Goal: Transaction & Acquisition: Purchase product/service

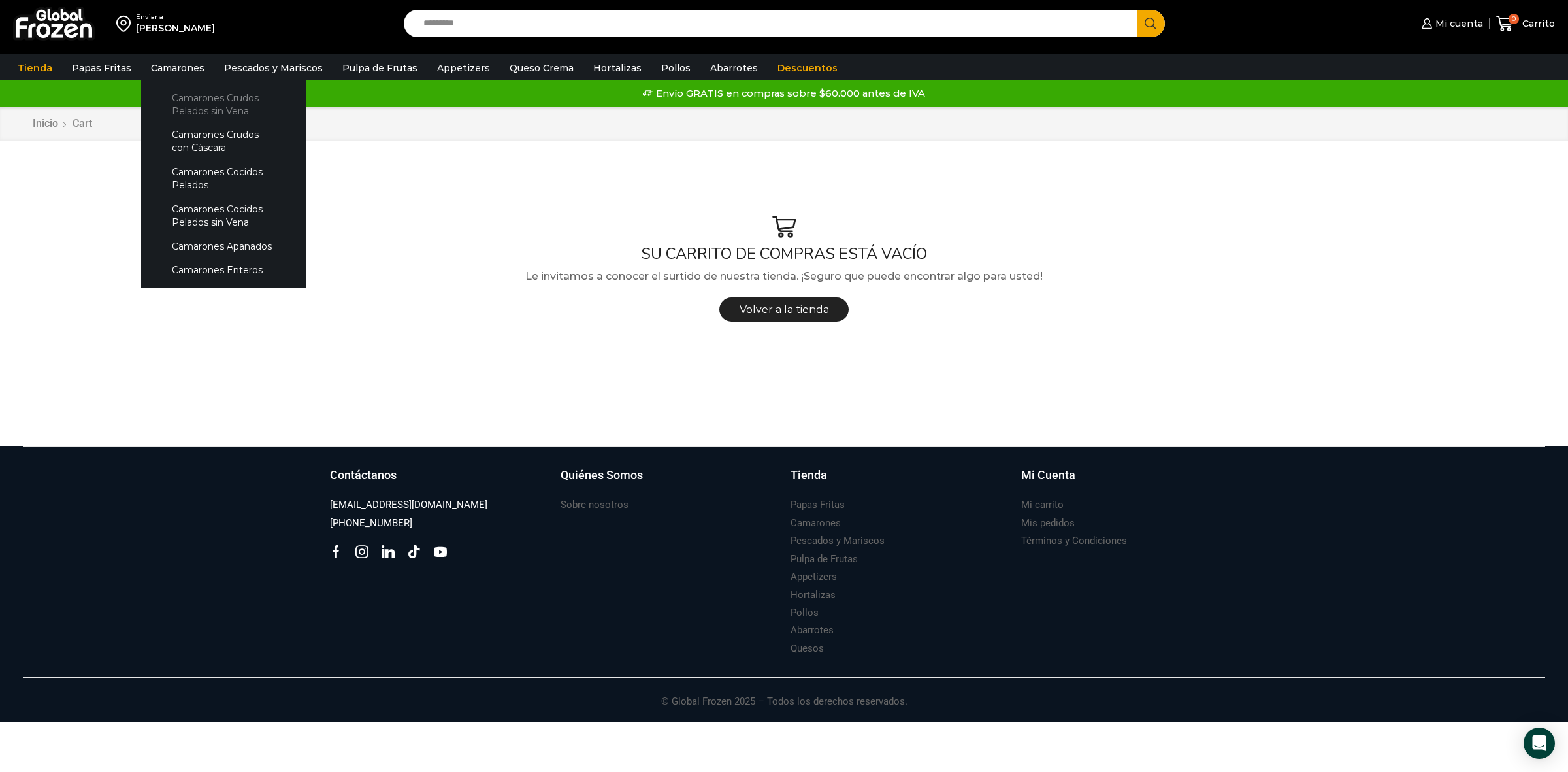
click at [191, 103] on link "Camarones Crudos Pelados sin Vena" at bounding box center [223, 104] width 138 height 37
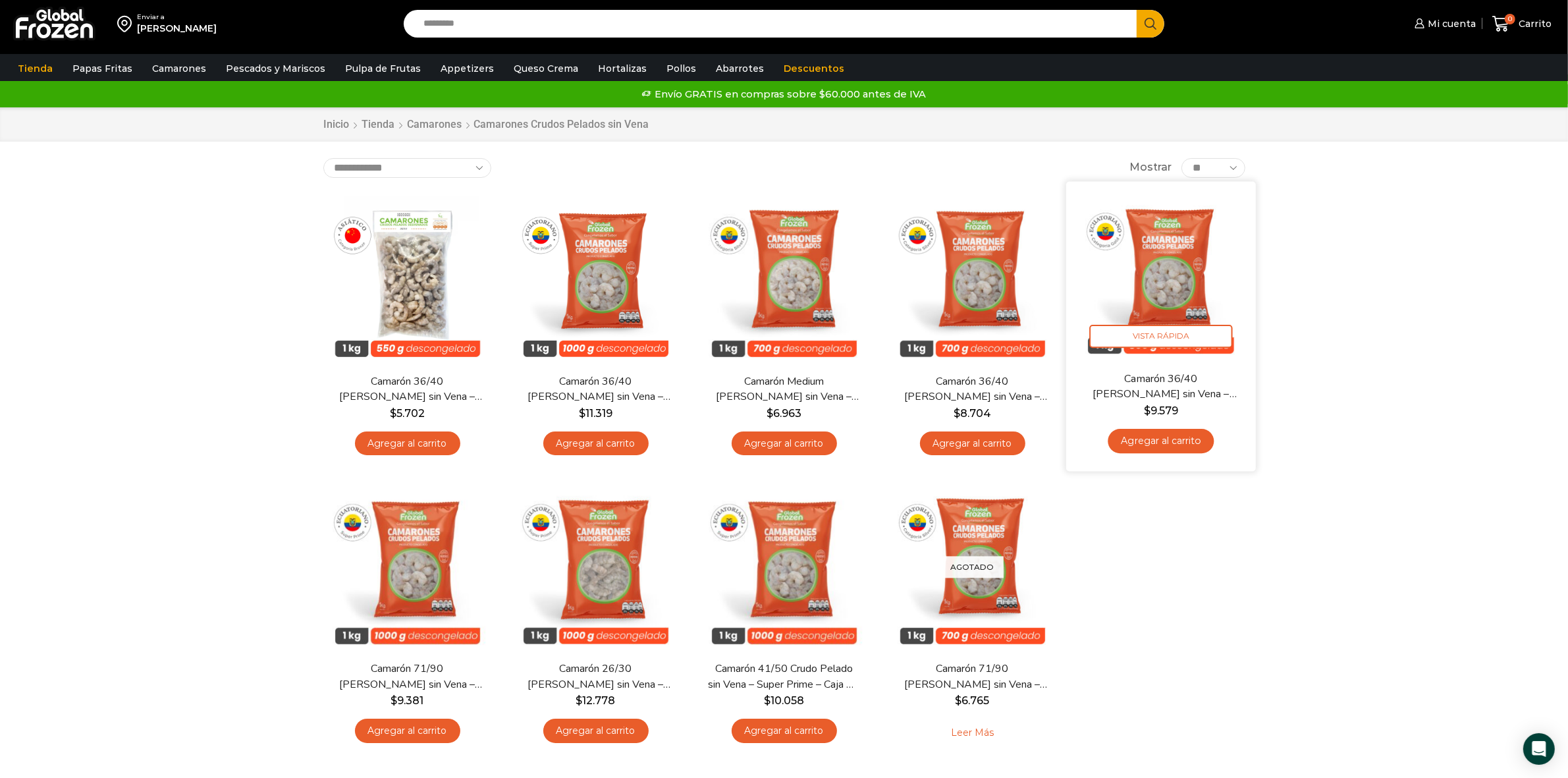
click at [1185, 410] on span "$ 9.579" at bounding box center [1161, 411] width 170 height 16
click at [1178, 442] on link "Agregar al carrito" at bounding box center [1161, 440] width 106 height 24
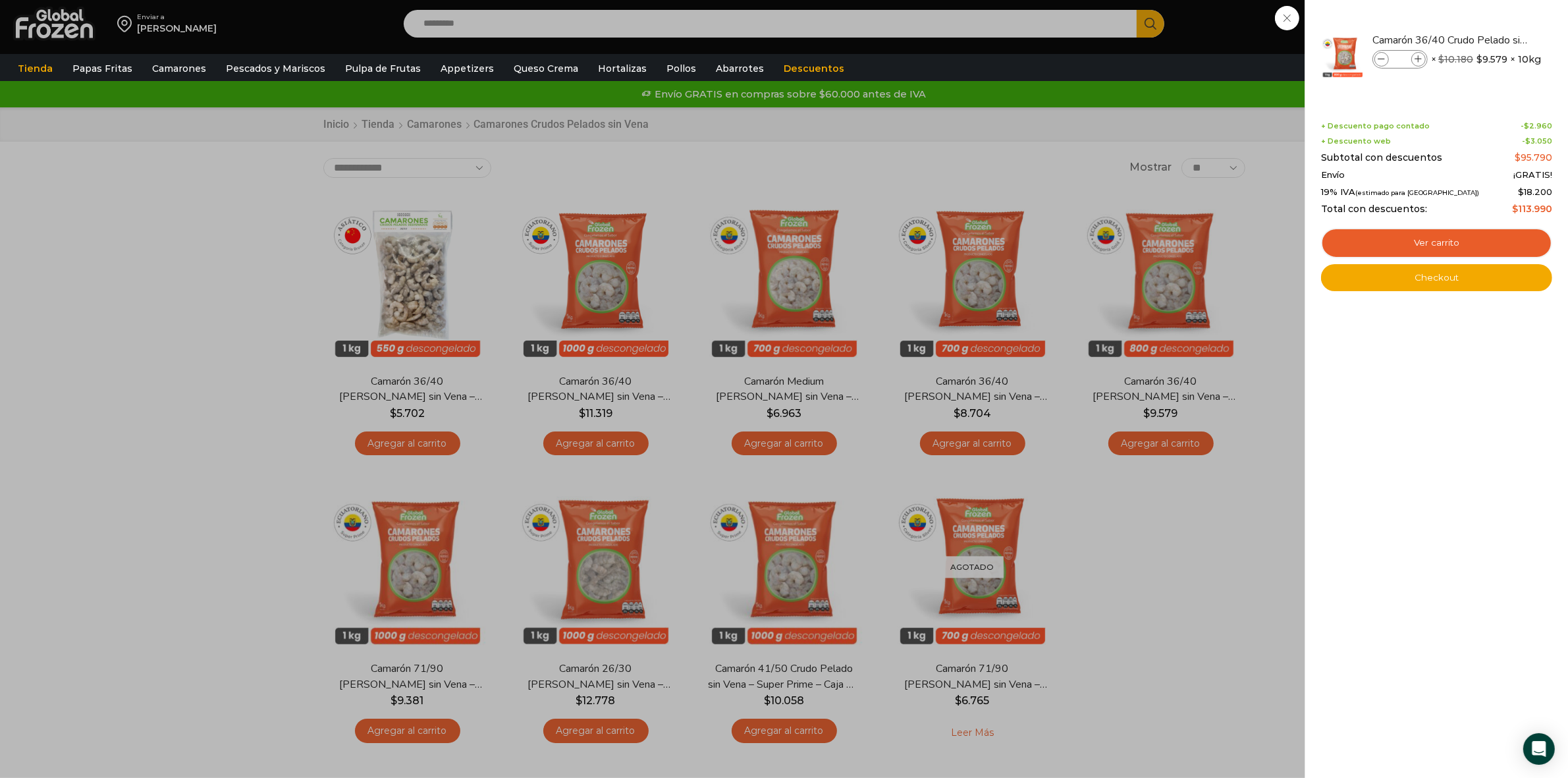
click at [1489, 22] on div "1 Carrito 1 1 Shopping Cart *" at bounding box center [1521, 24] width 66 height 31
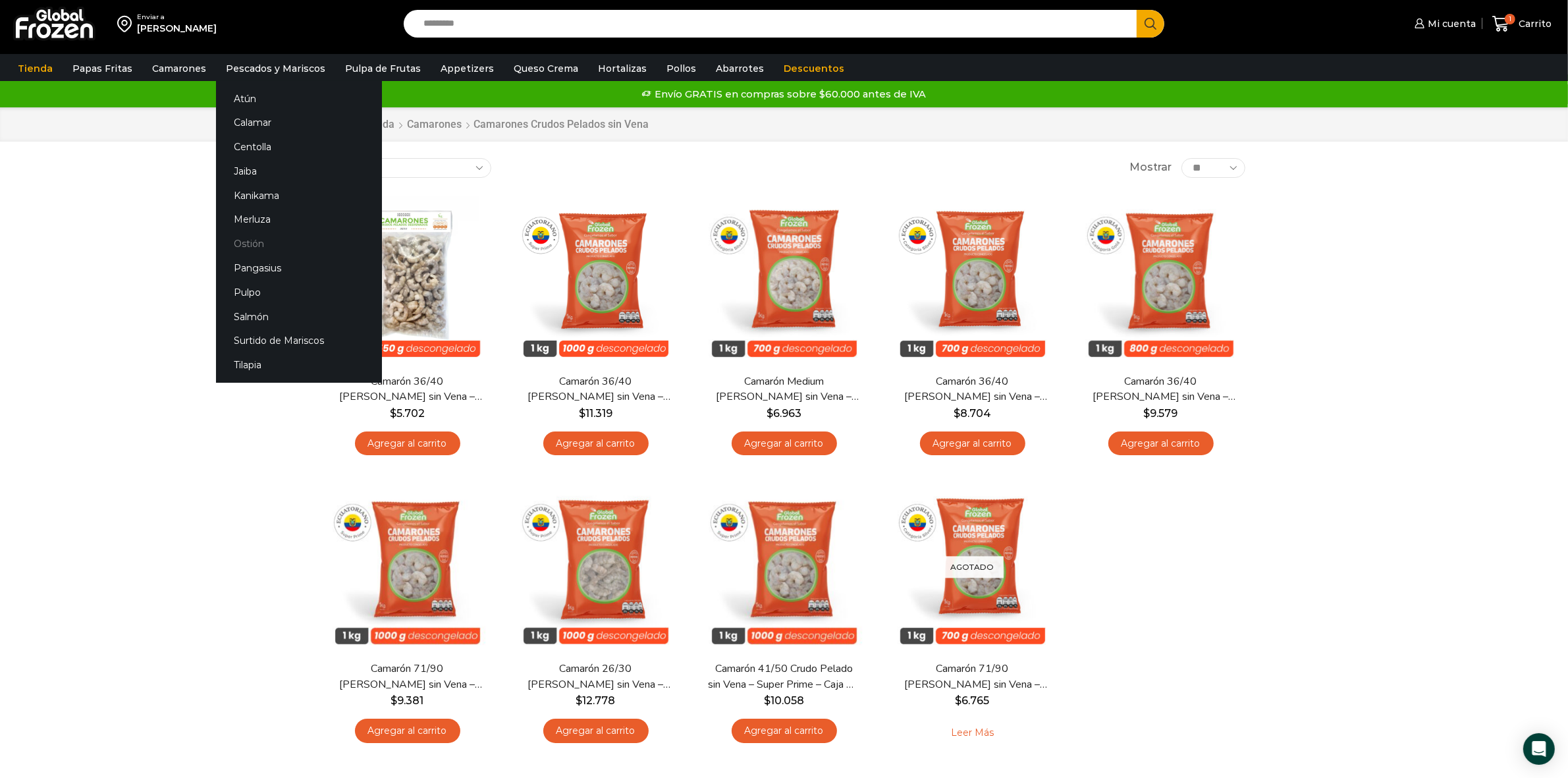
click at [235, 244] on link "Ostión" at bounding box center [298, 243] width 166 height 24
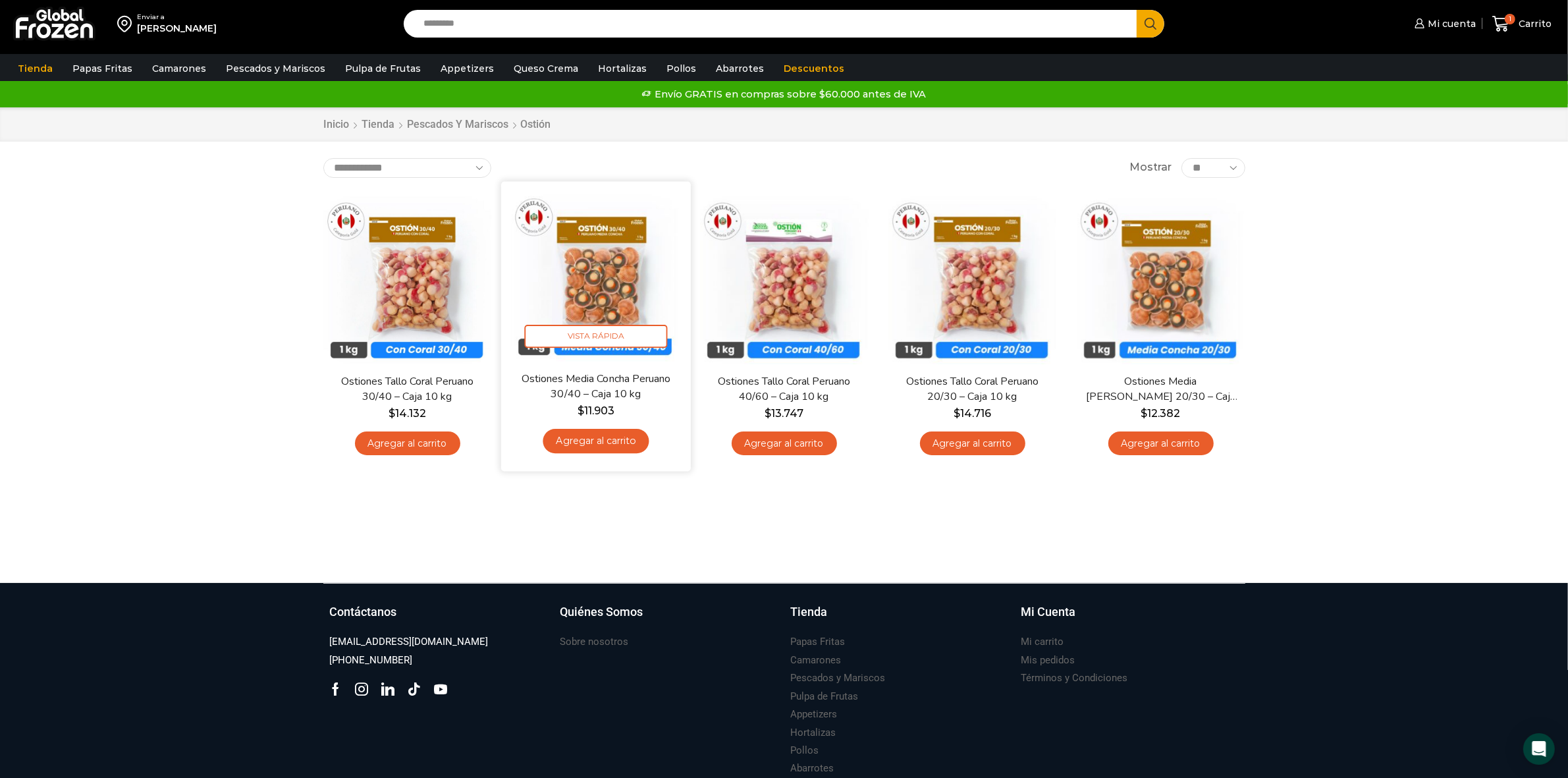
click at [604, 448] on link "Agregar al carrito" at bounding box center [596, 440] width 106 height 24
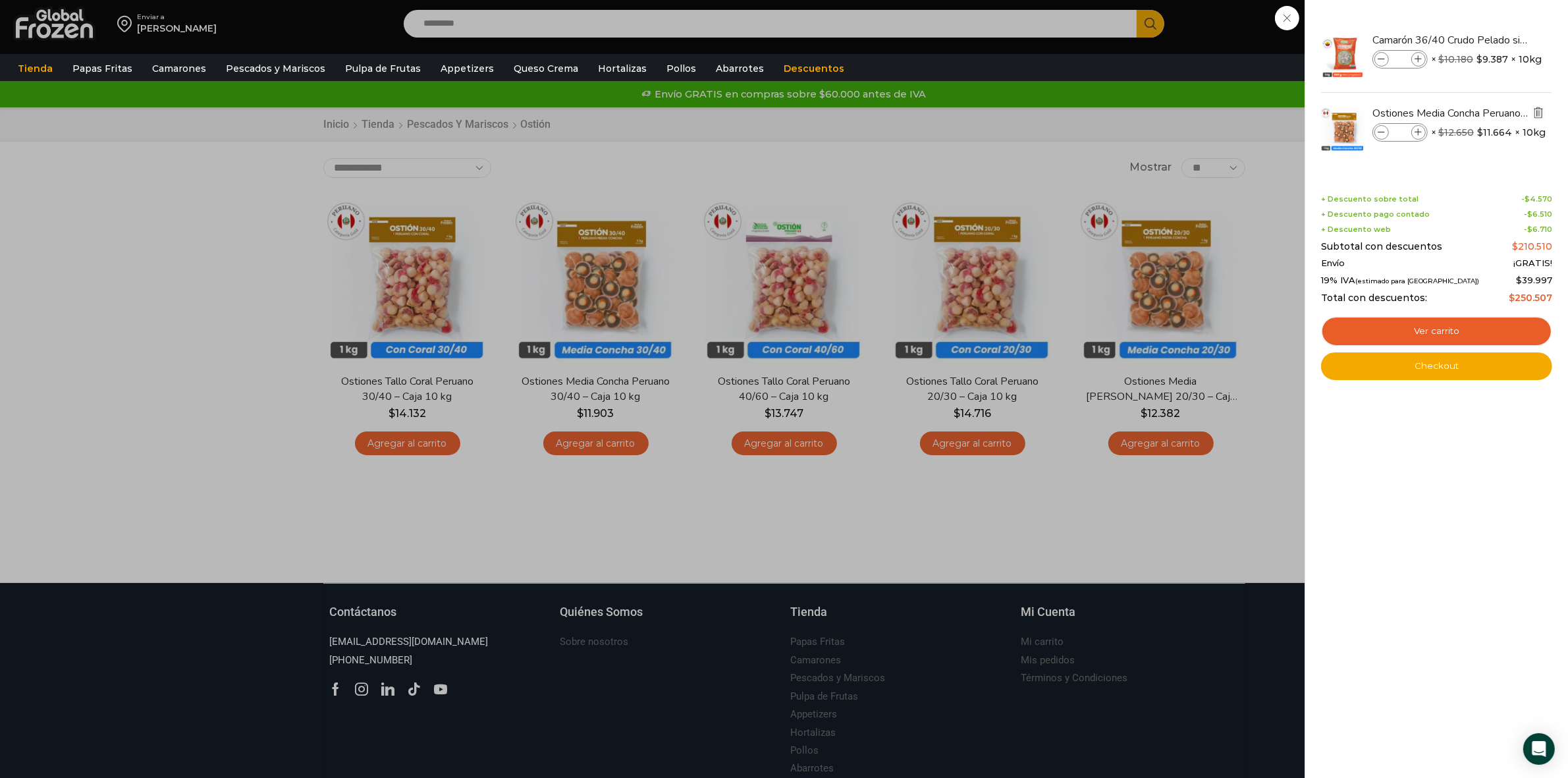
click at [1536, 113] on img "Eliminar Ostiones Media Concha Peruano 30/40 - Caja 10 kg del carrito" at bounding box center [1538, 112] width 12 height 12
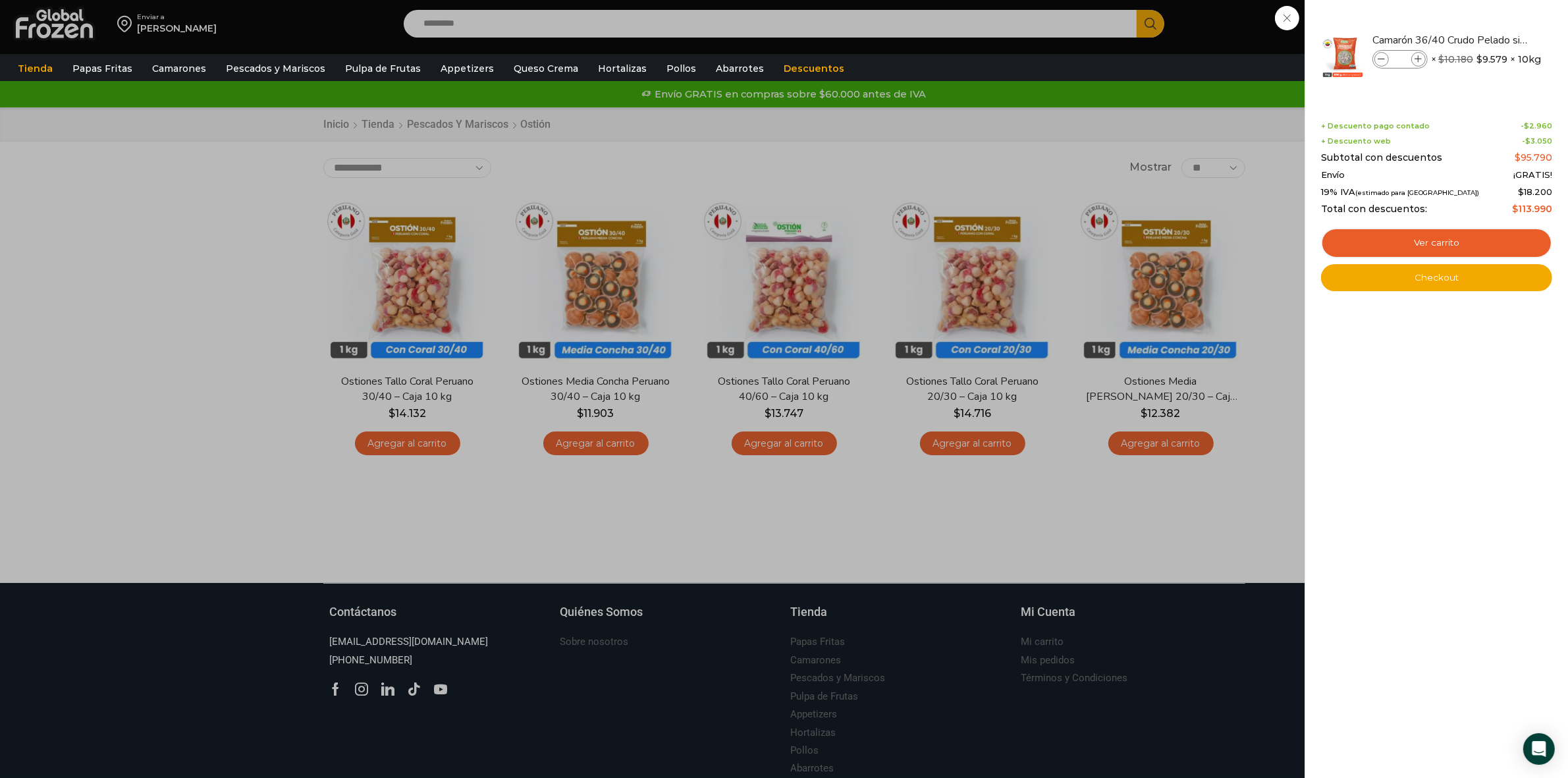
click at [1489, 40] on div "1 Carrito 1 1 Shopping Cart *" at bounding box center [1521, 24] width 66 height 31
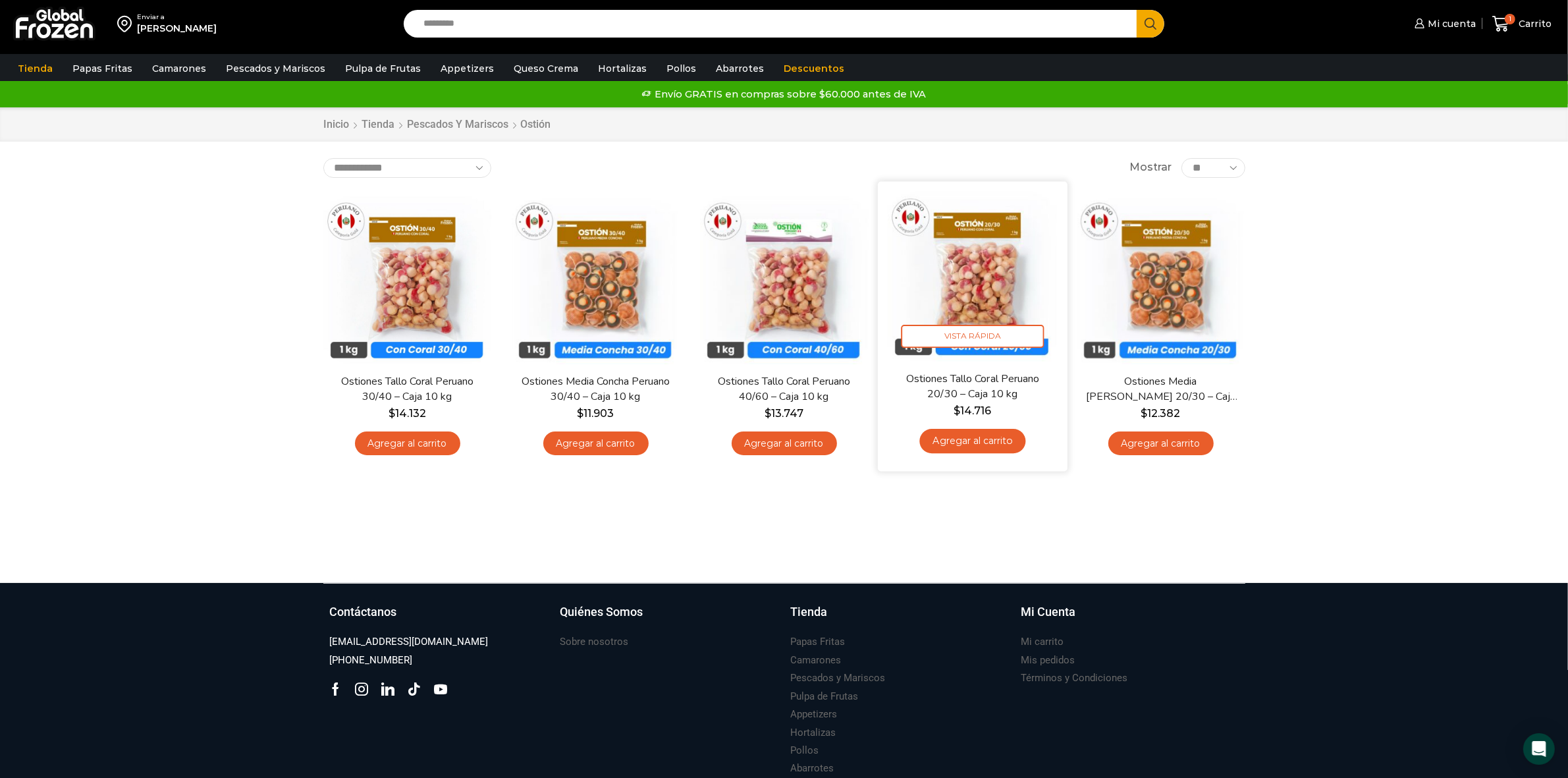
click at [988, 443] on link "Agregar al carrito" at bounding box center [972, 440] width 106 height 24
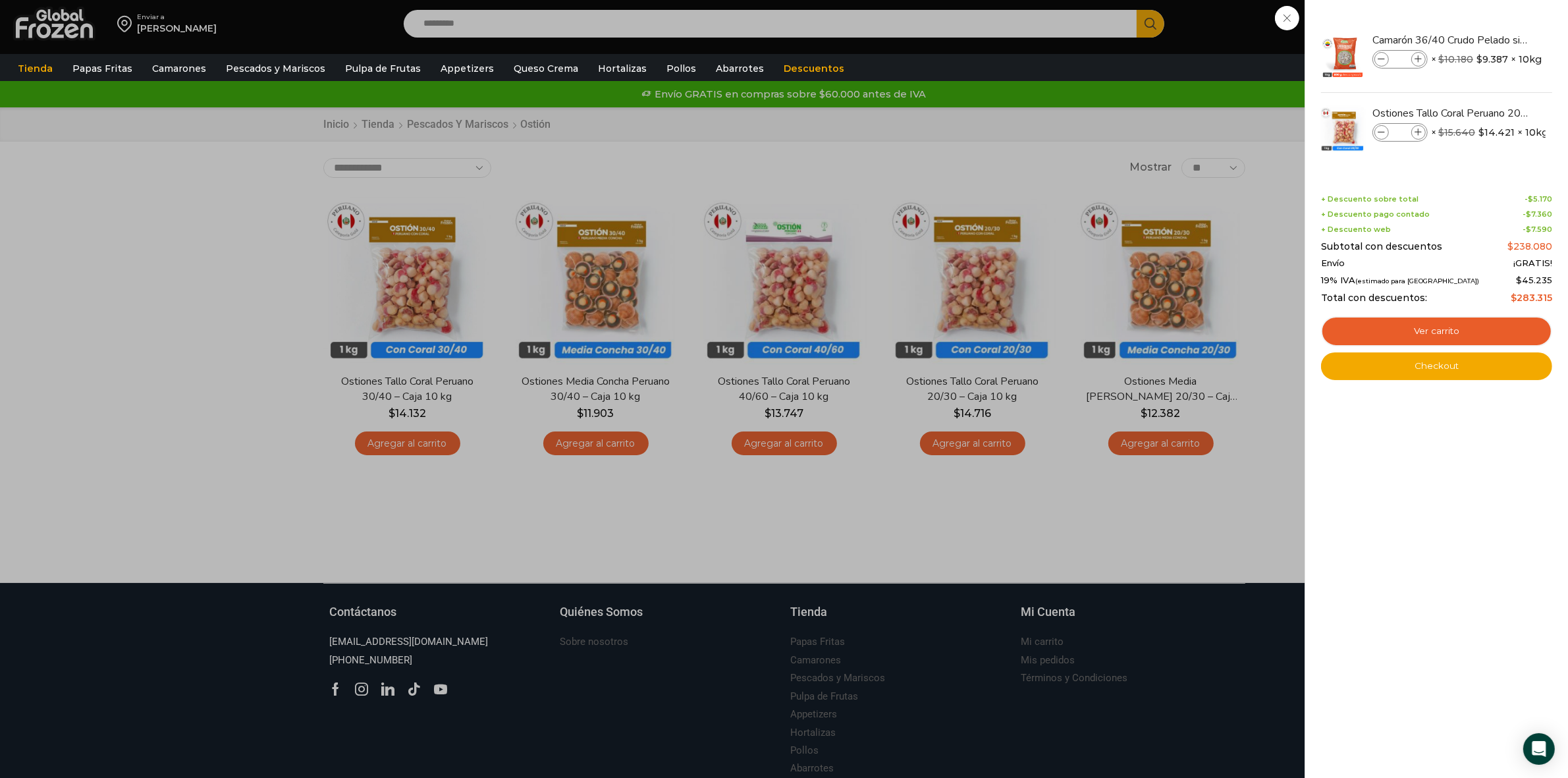
click at [1489, 40] on div "2 Carrito 2 2 Shopping Cart *" at bounding box center [1521, 24] width 66 height 31
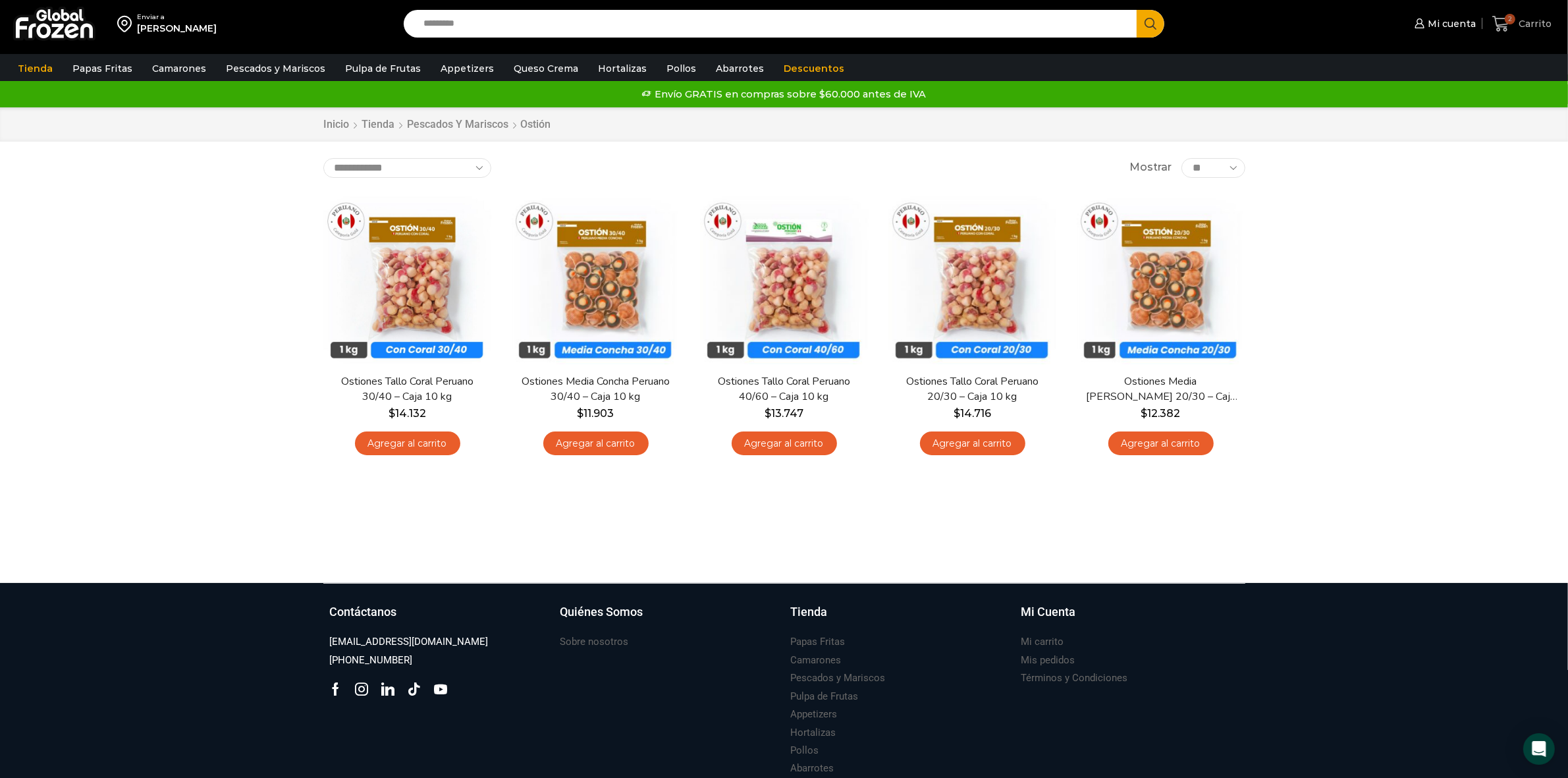
click at [1538, 19] on span "Carrito" at bounding box center [1534, 23] width 36 height 13
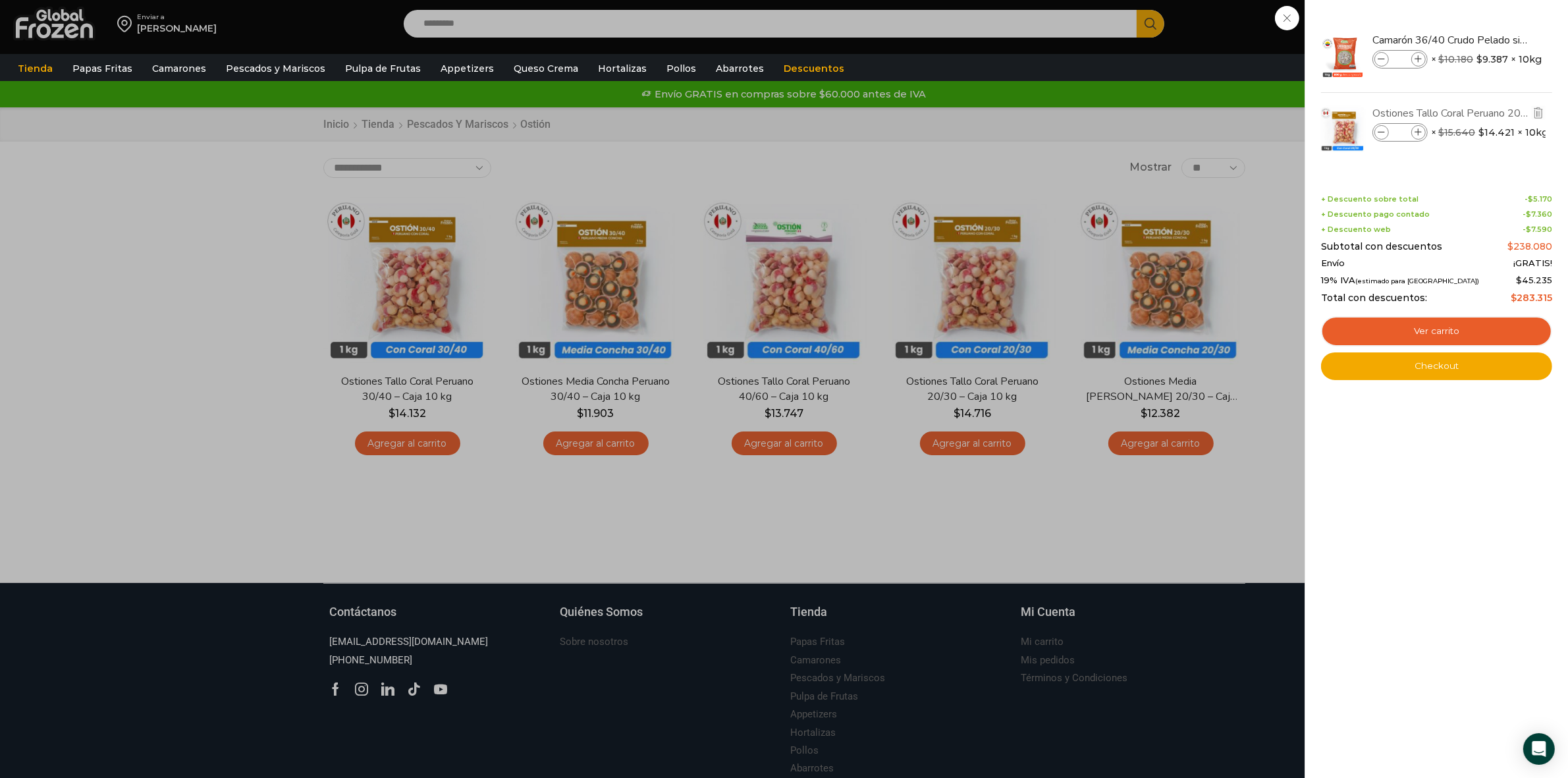
click at [1457, 112] on link "Ostiones Tallo Coral Peruano 20/30 - Caja 10 kg" at bounding box center [1451, 113] width 156 height 14
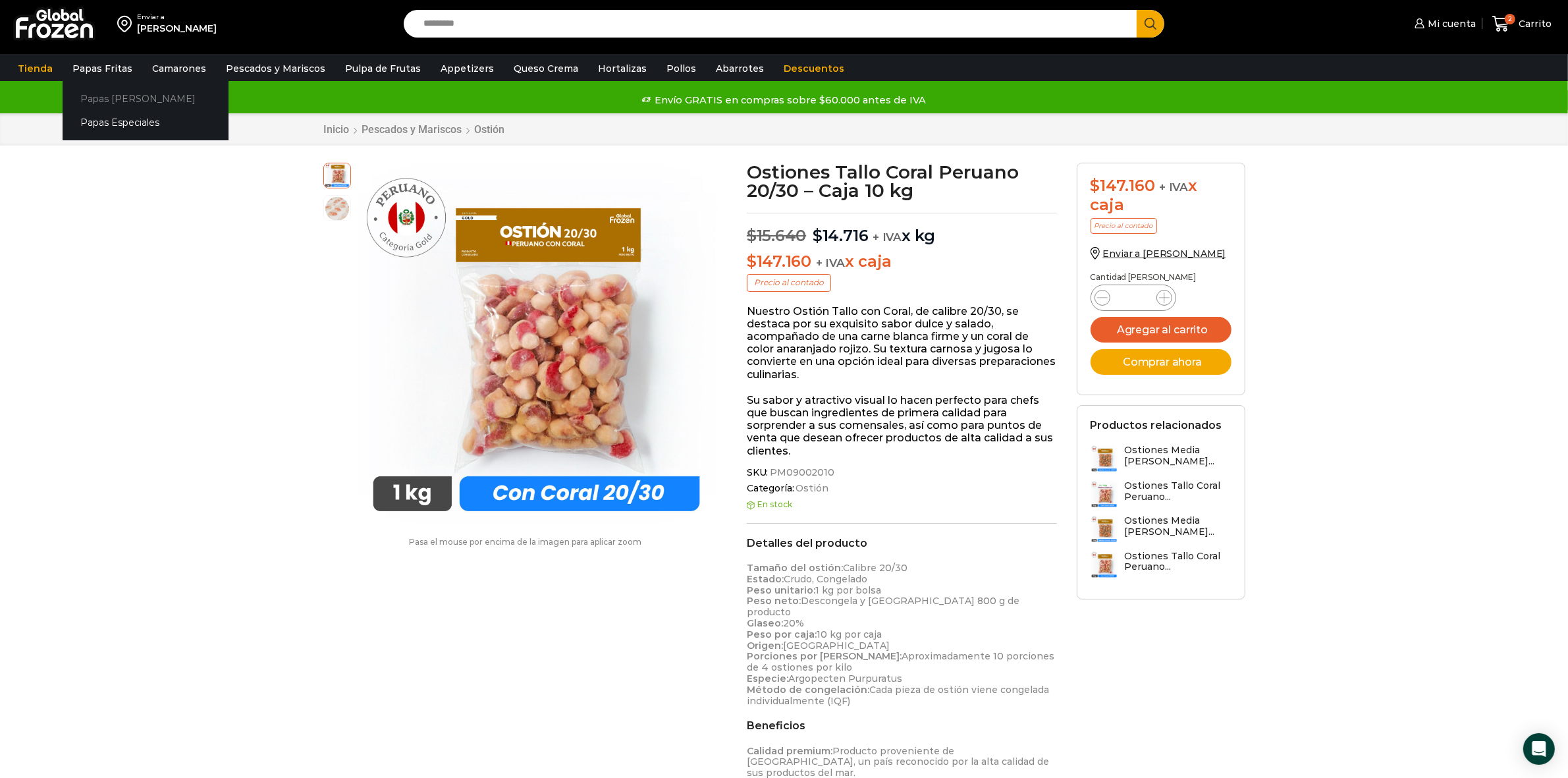
click at [94, 93] on link "Papas [PERSON_NAME]" at bounding box center [146, 98] width 166 height 24
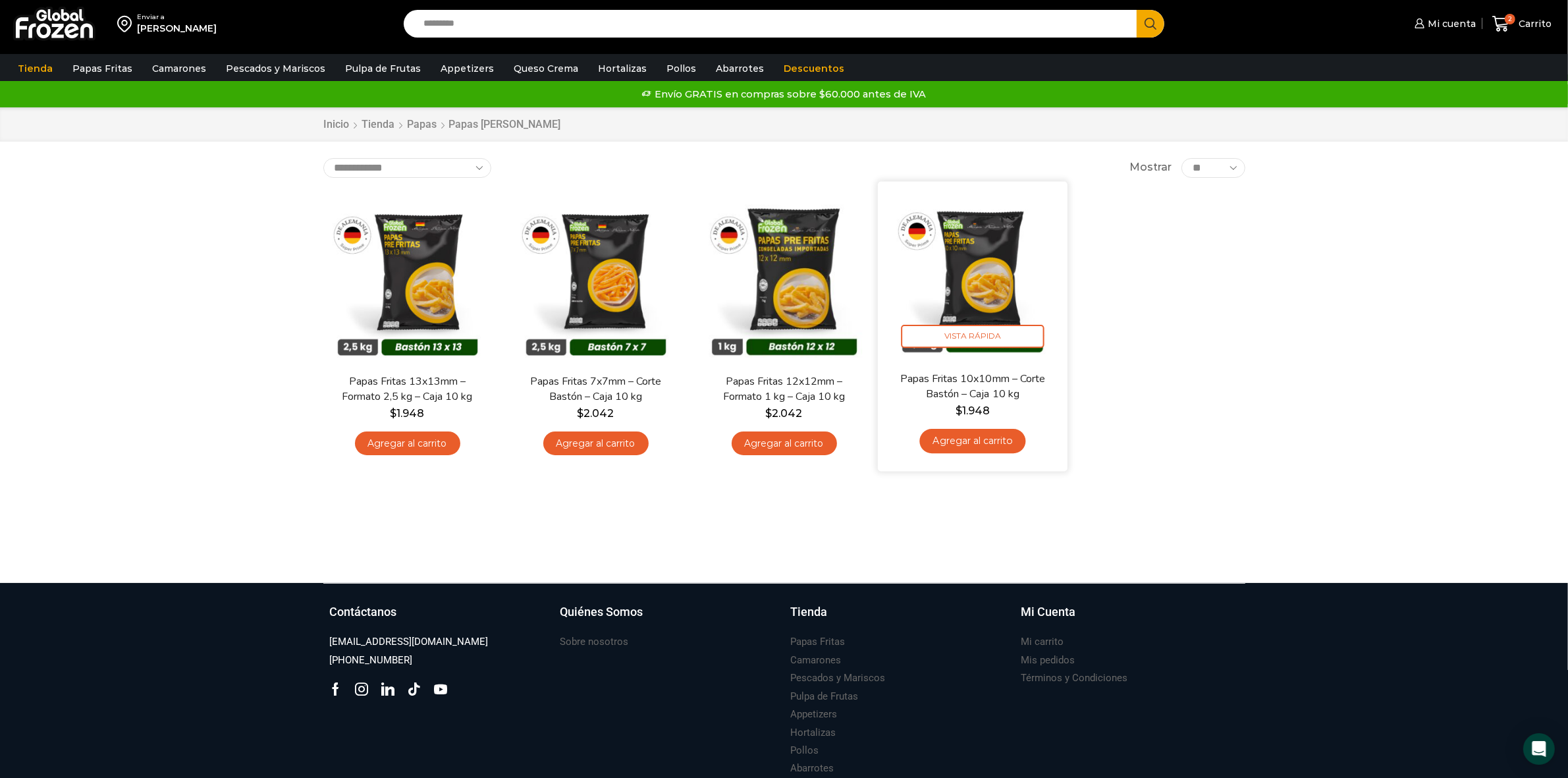
click at [948, 270] on img at bounding box center [972, 276] width 170 height 170
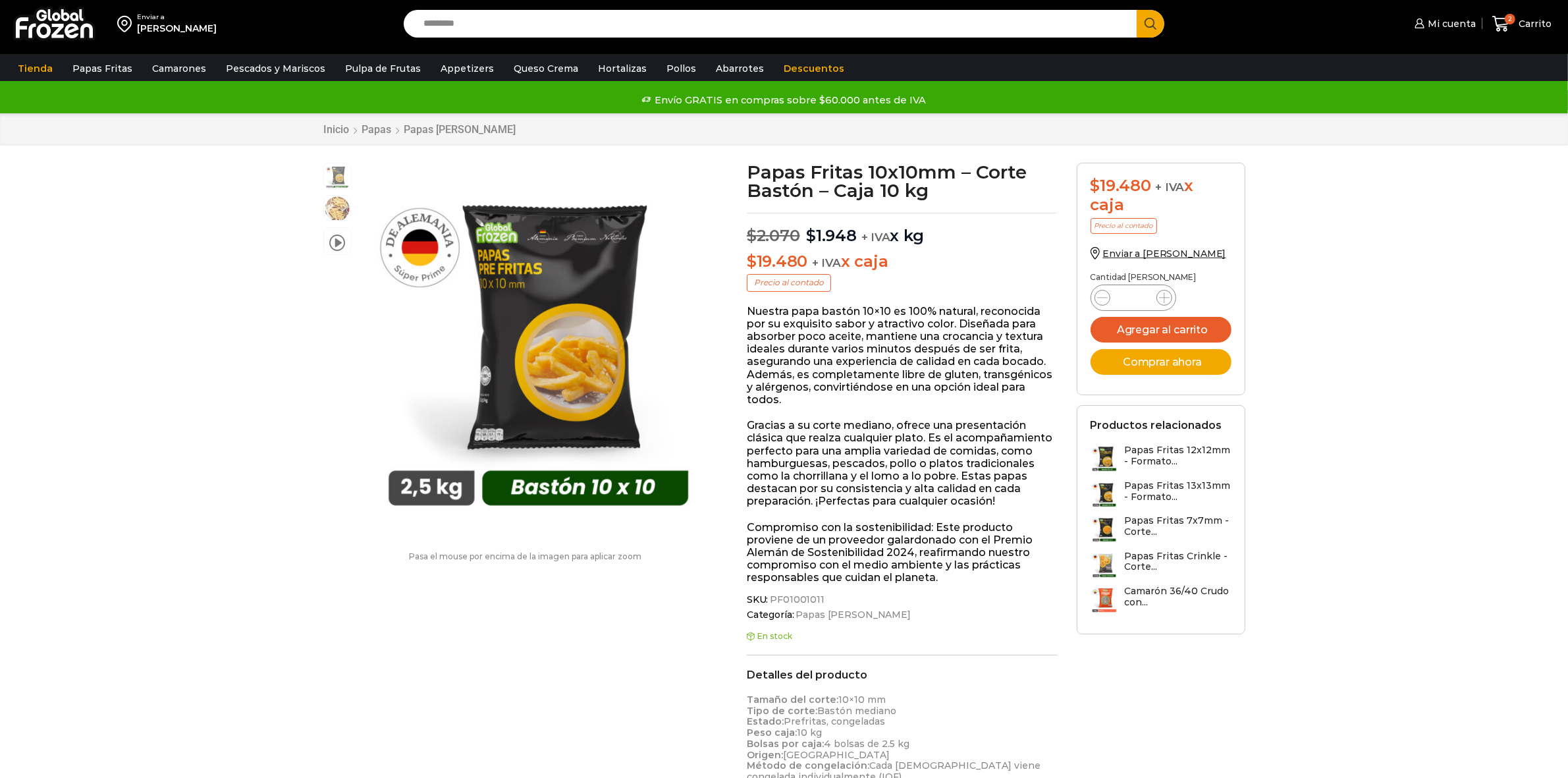
scroll to position [1, 0]
click at [1163, 300] on icon at bounding box center [1165, 297] width 11 height 11
type input "*"
click at [1116, 319] on button "Agregar al carrito" at bounding box center [1161, 330] width 141 height 26
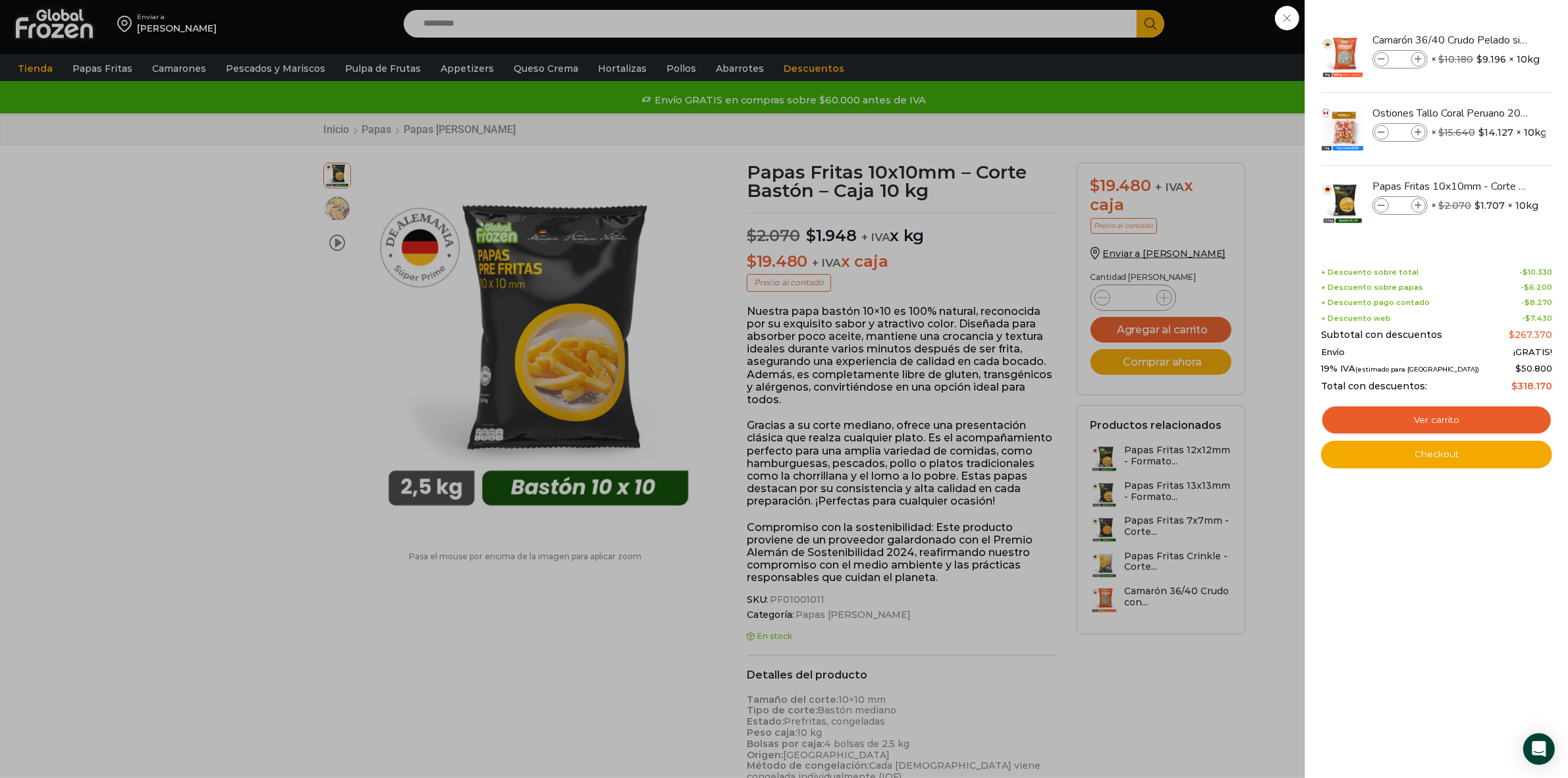
click at [1489, 40] on div "4 Carrito 4 4 Shopping Cart *" at bounding box center [1521, 24] width 66 height 31
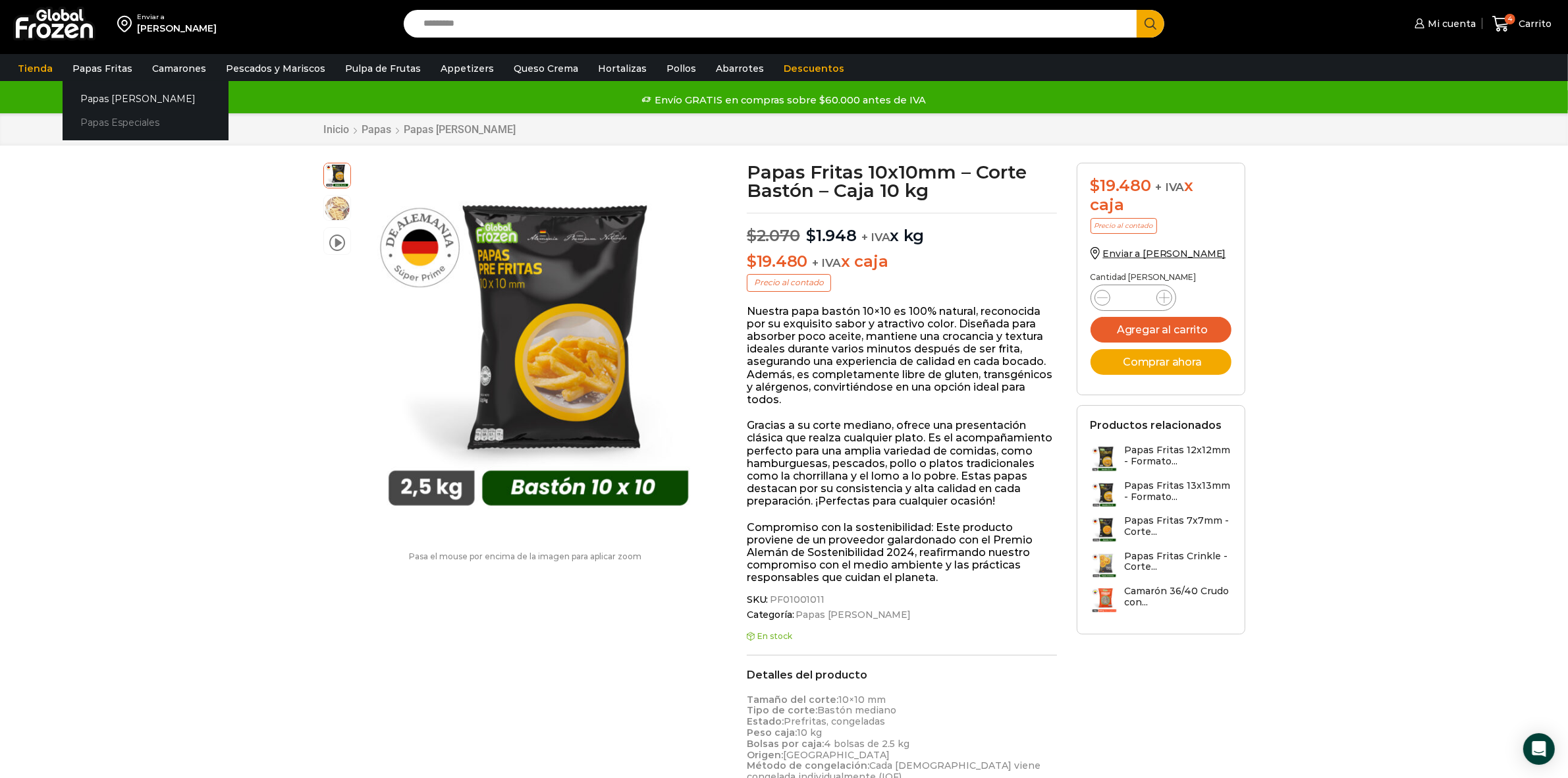
click at [115, 123] on link "Papas Especiales" at bounding box center [146, 122] width 166 height 24
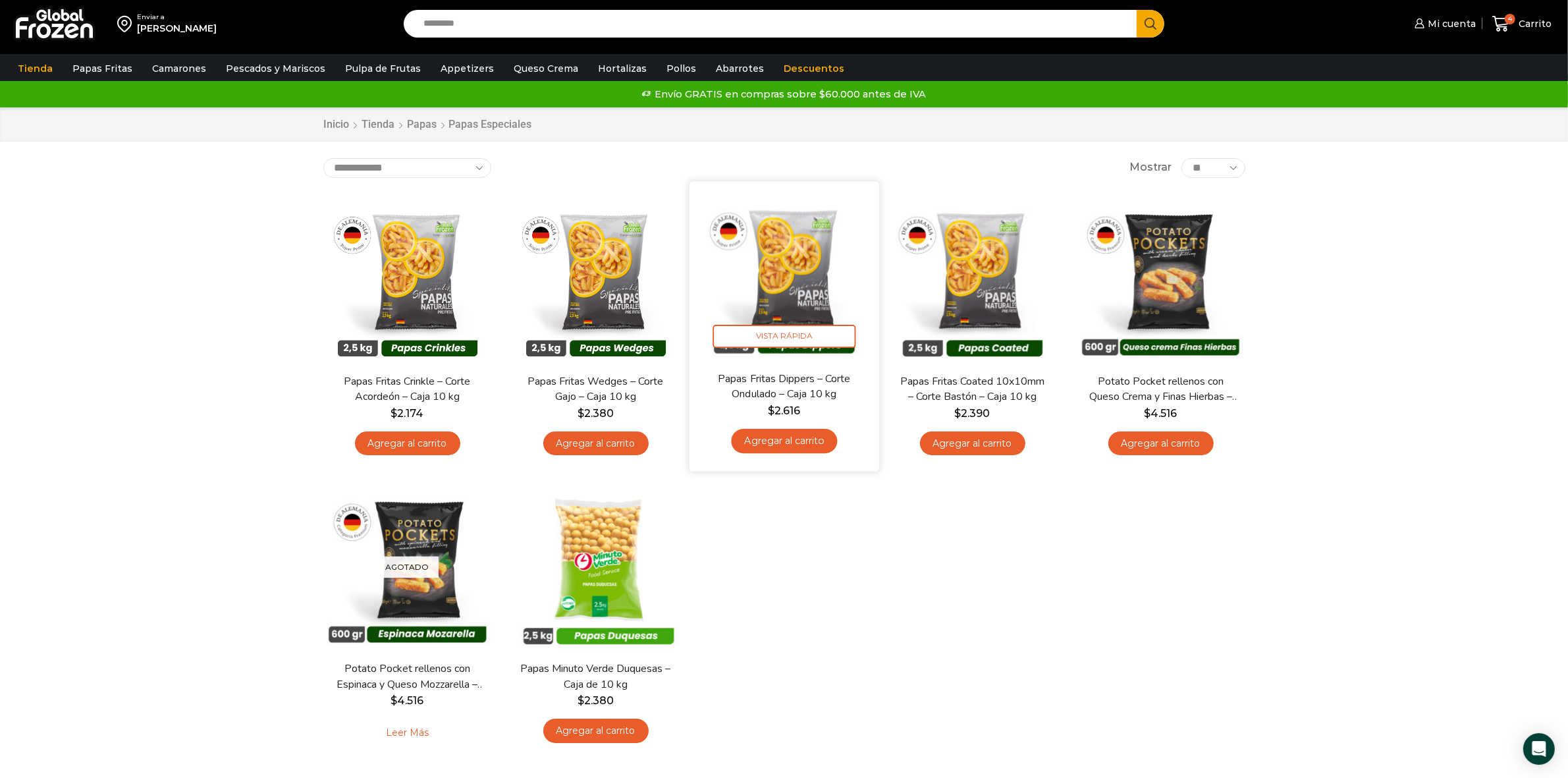
click at [785, 445] on link "Agregar al carrito" at bounding box center [784, 440] width 106 height 24
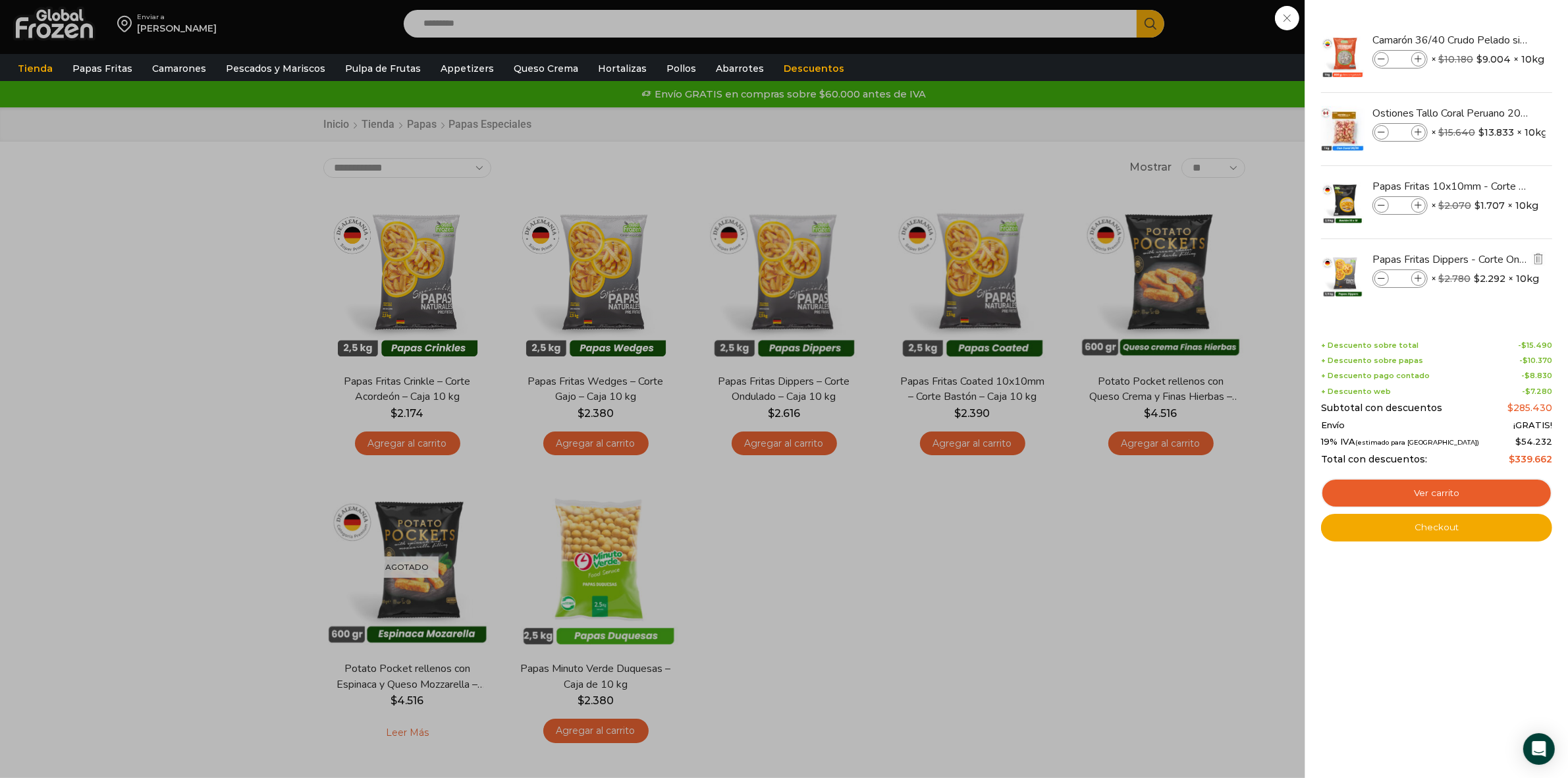
click at [1417, 280] on icon at bounding box center [1419, 278] width 7 height 7
type input "*"
click at [1448, 528] on link "Checkout" at bounding box center [1436, 527] width 231 height 28
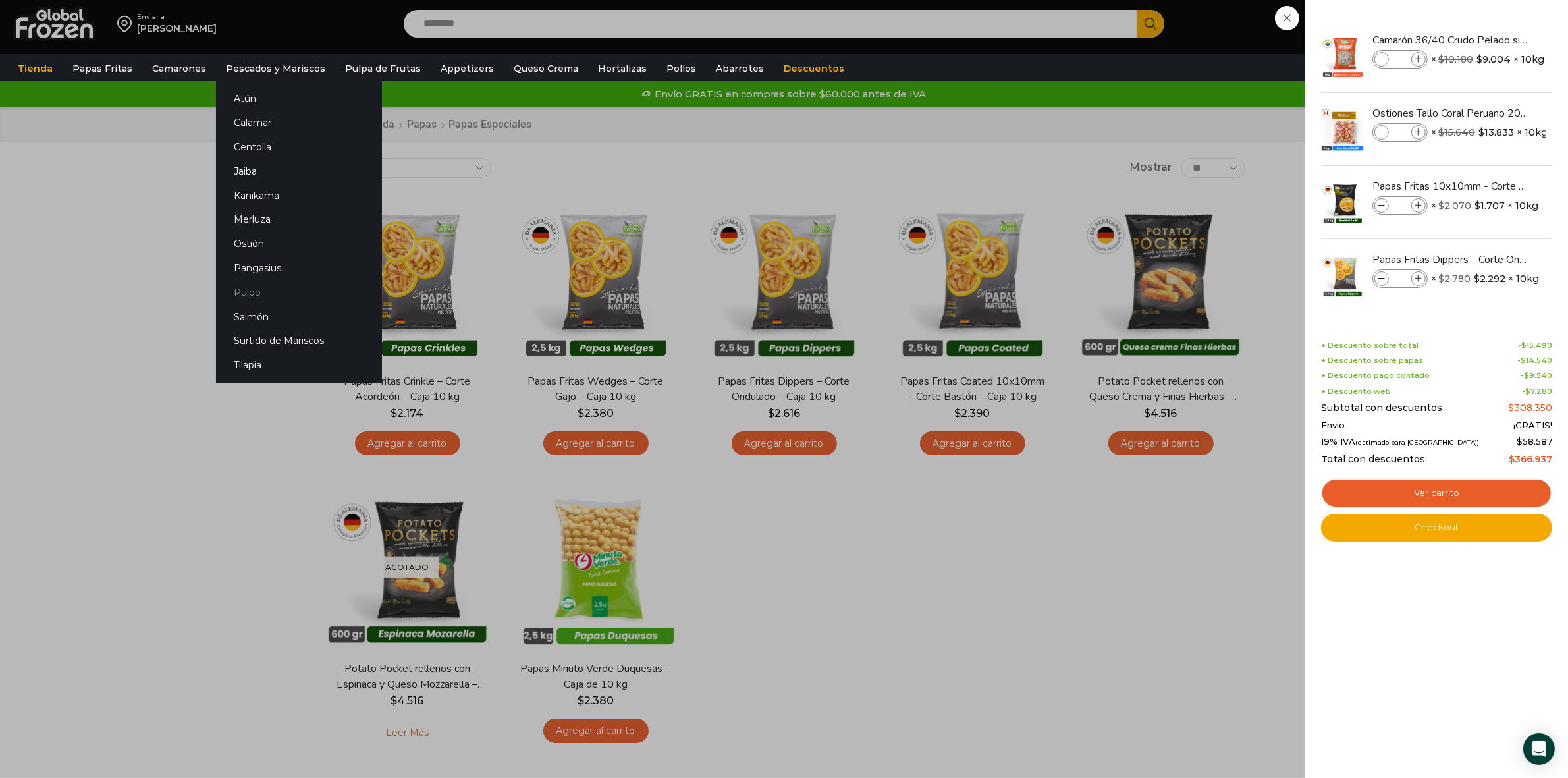
click at [242, 290] on link "Pulpo" at bounding box center [298, 292] width 166 height 24
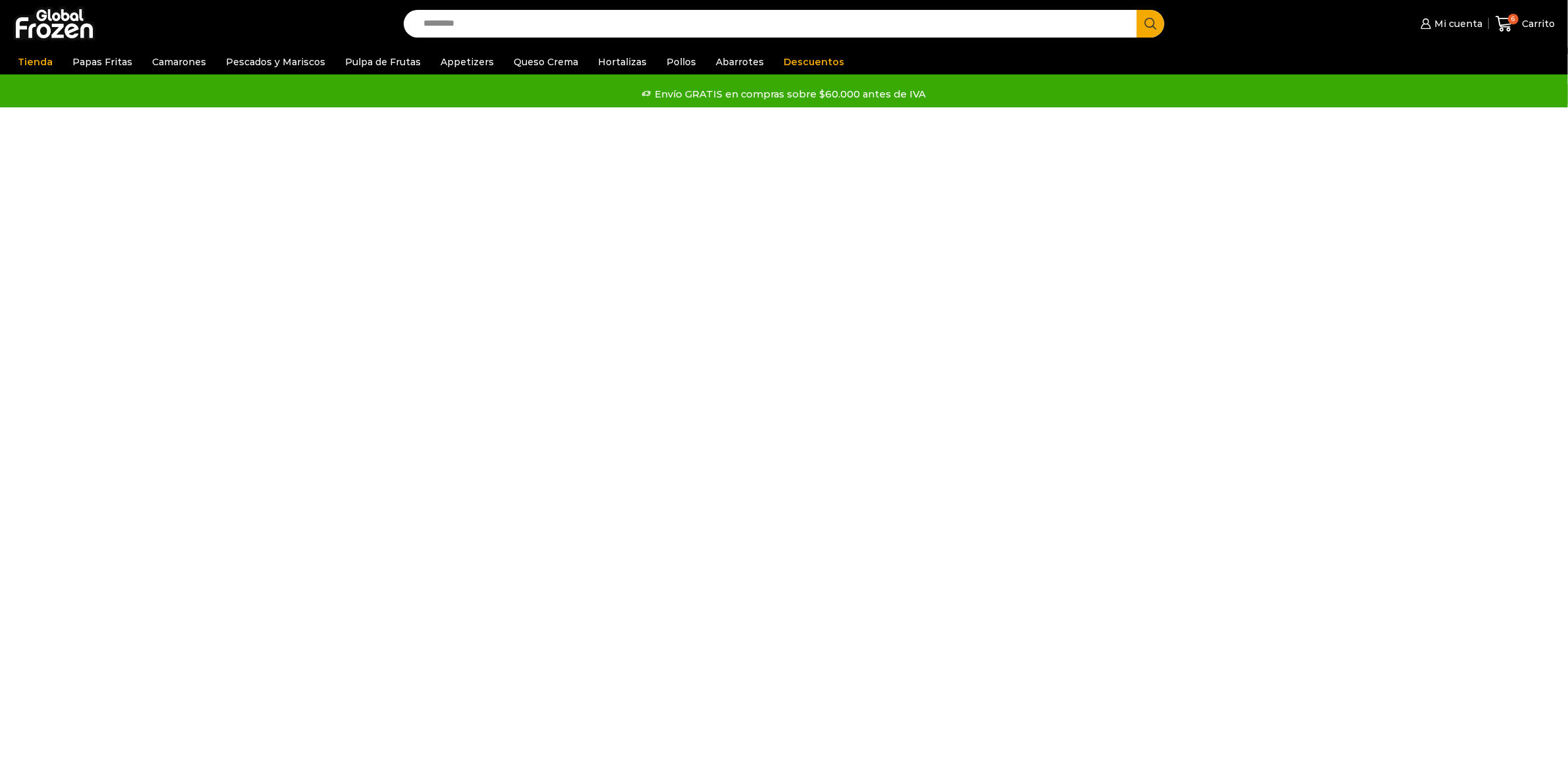
select select "*"
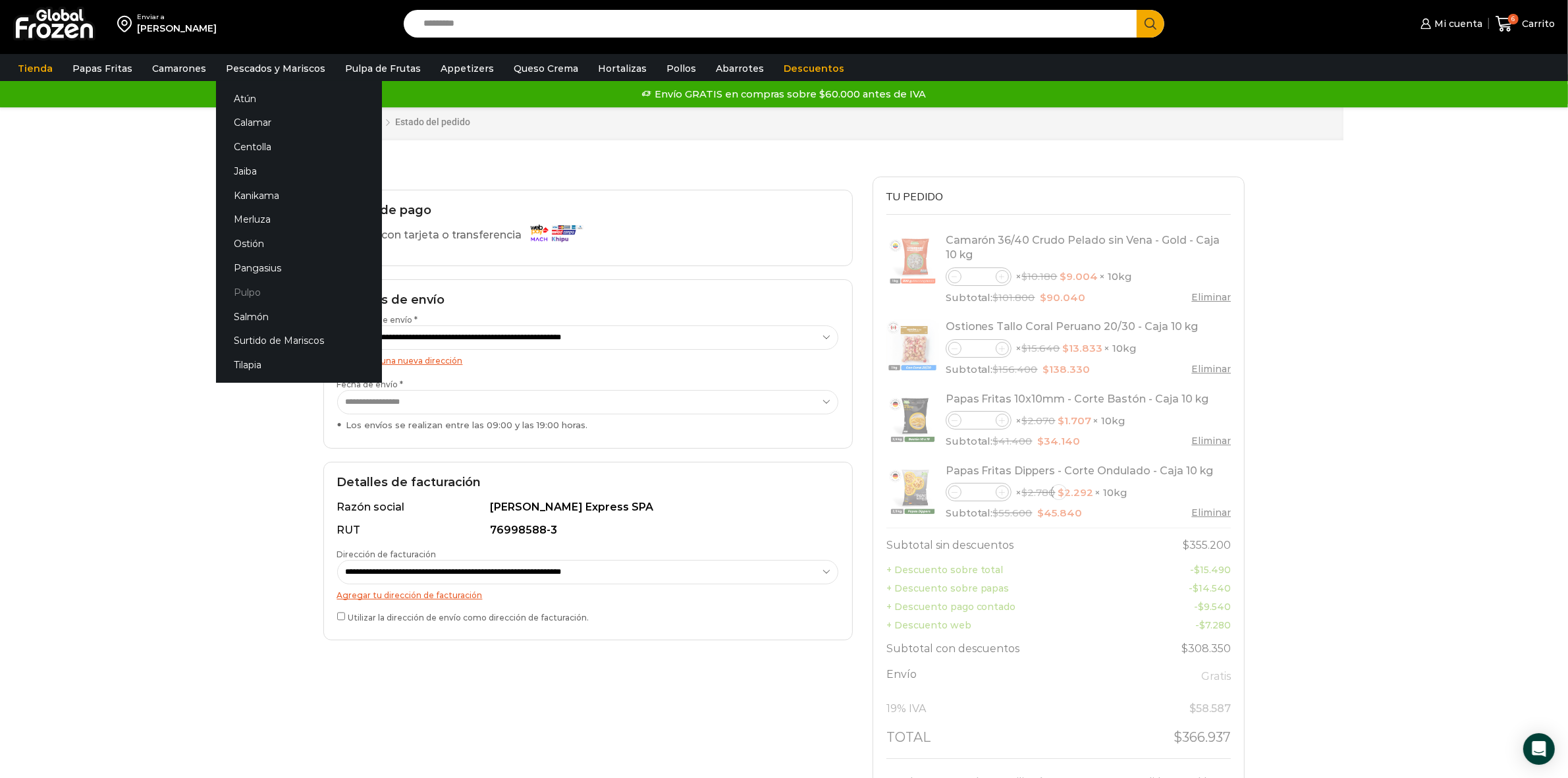
click at [244, 293] on link "Pulpo" at bounding box center [298, 292] width 166 height 24
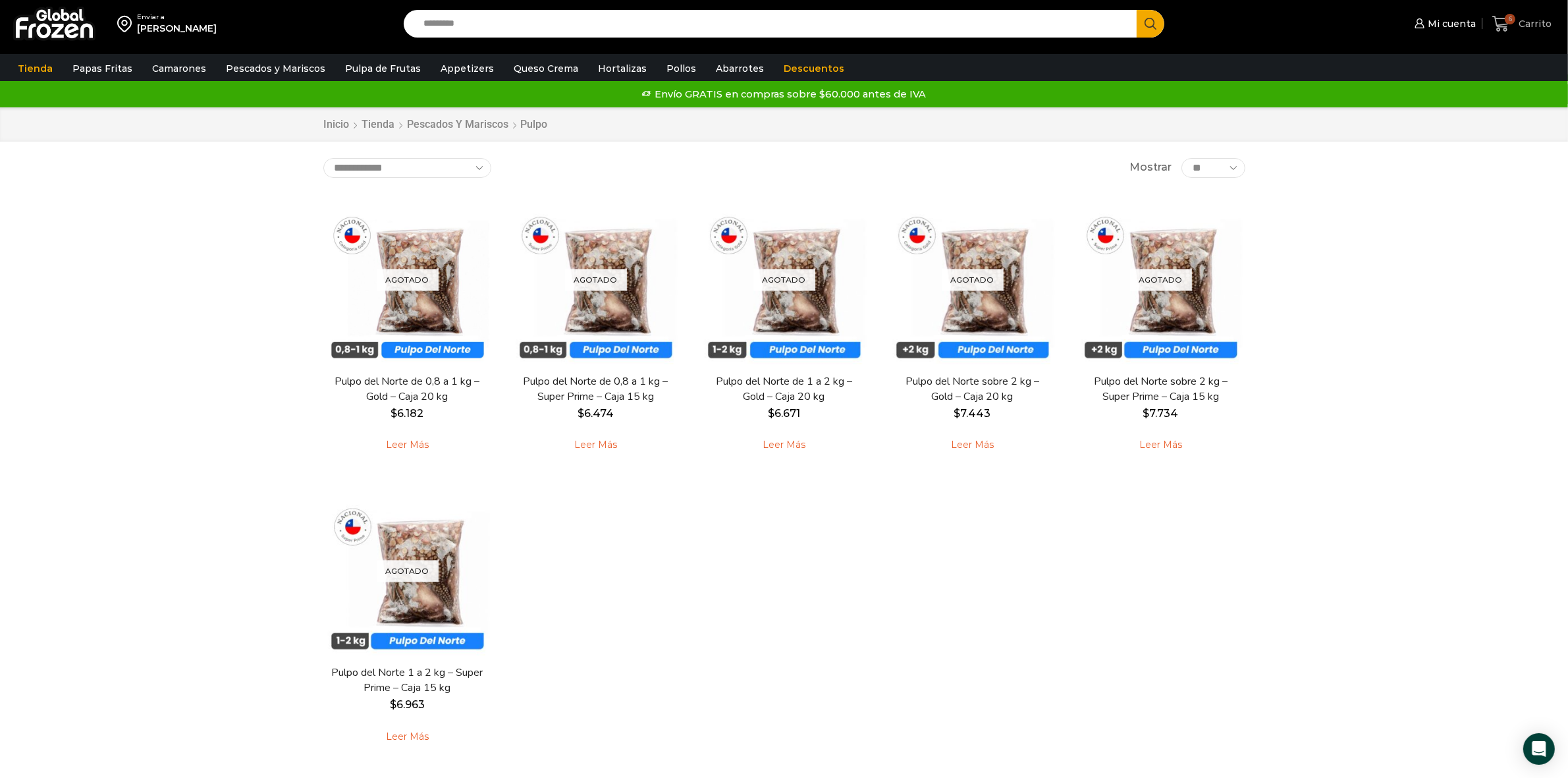
click at [1525, 26] on span "Carrito" at bounding box center [1534, 23] width 36 height 13
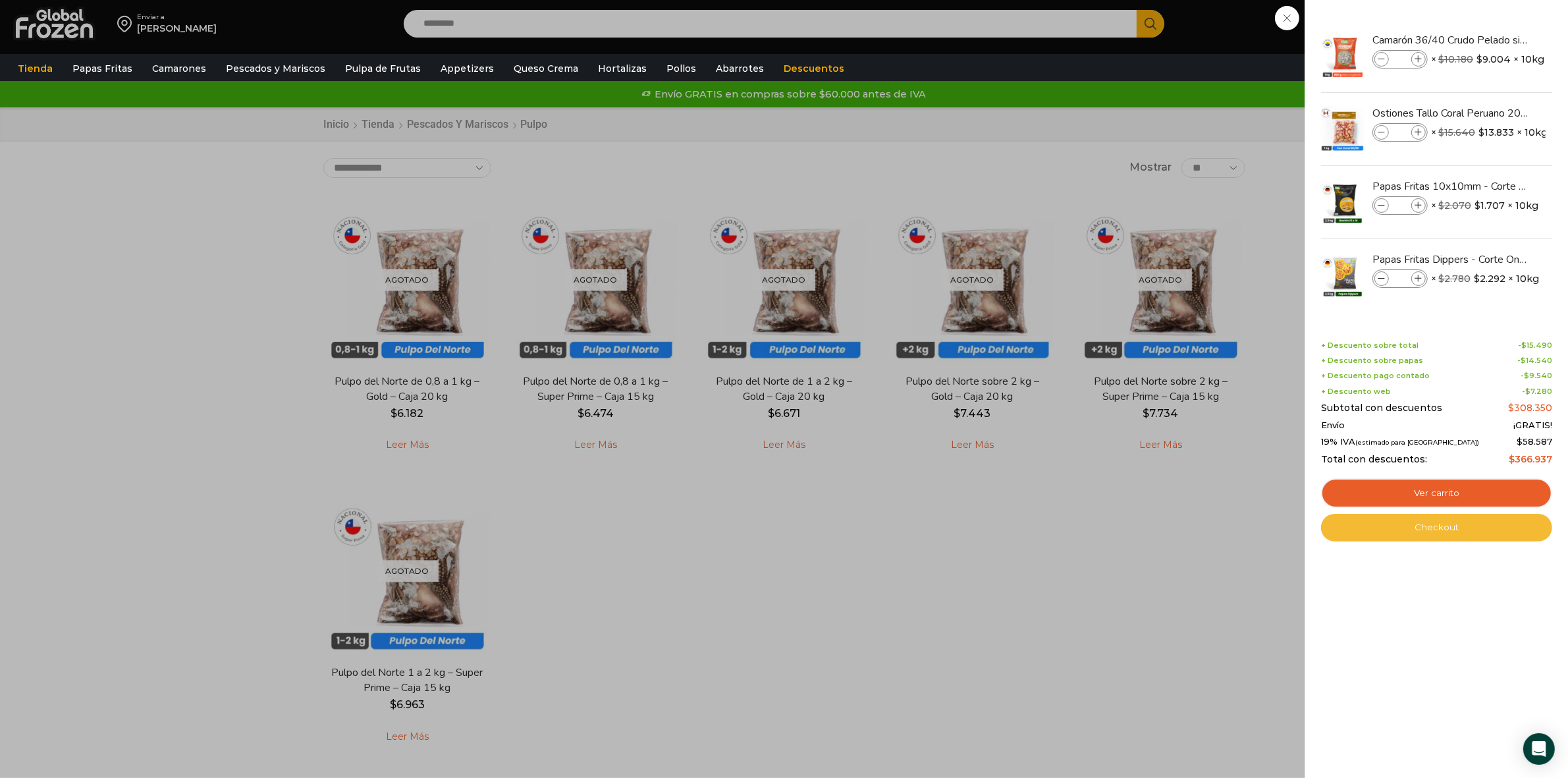
click at [1430, 524] on link "Checkout" at bounding box center [1436, 527] width 231 height 28
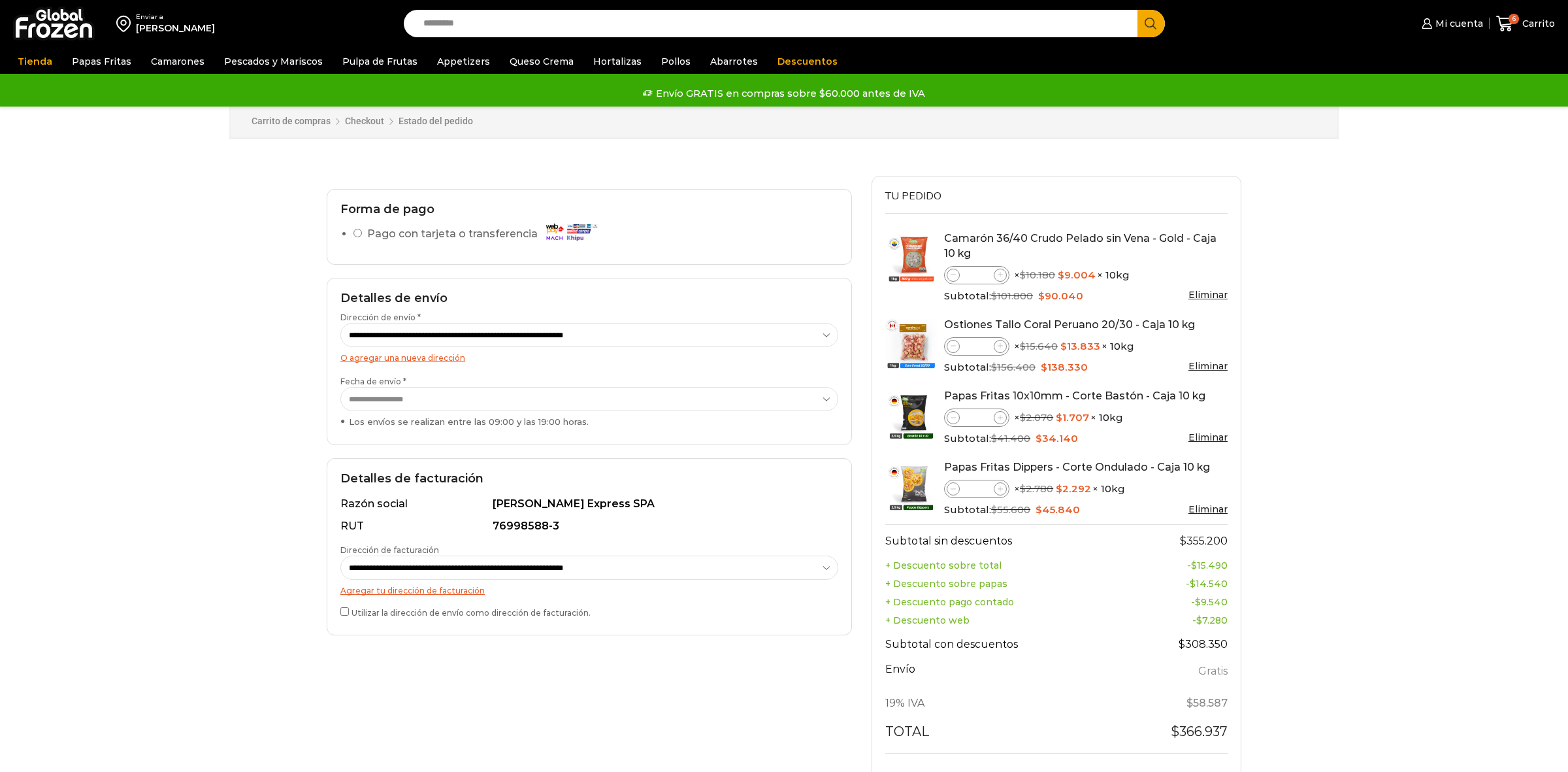
select select "*"
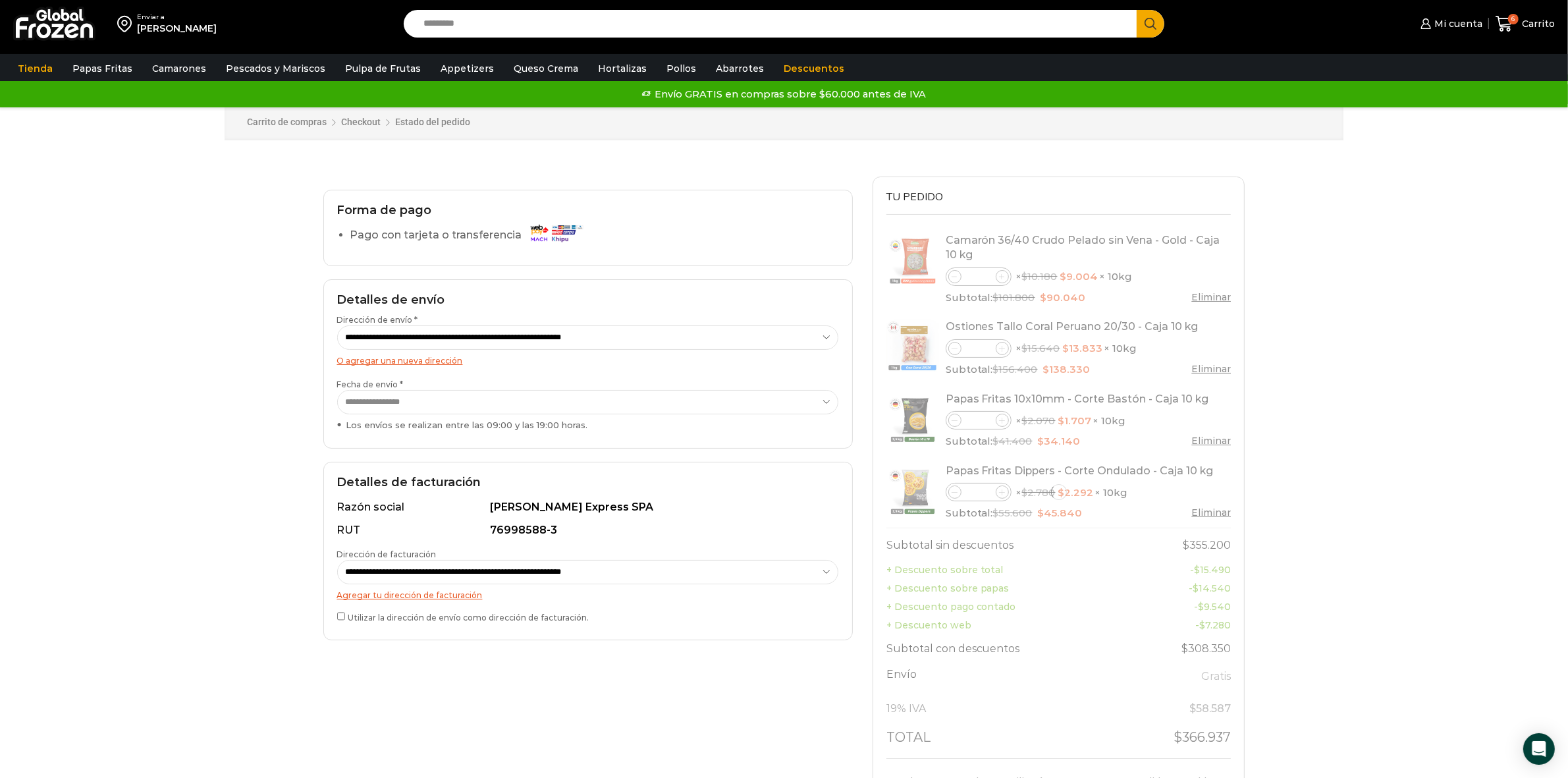
click at [465, 583] on select "**********" at bounding box center [588, 571] width 502 height 24
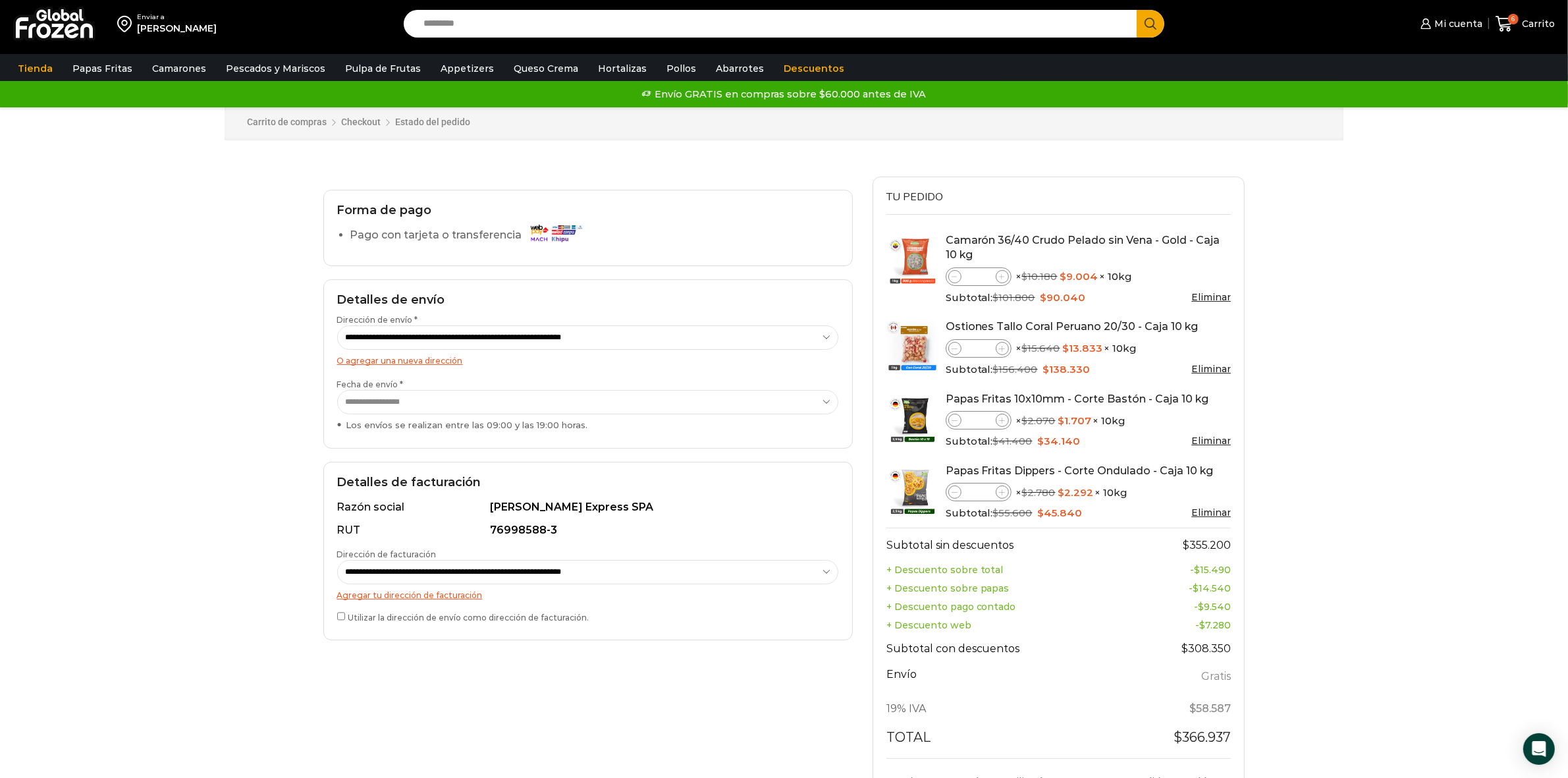
select select "*"
click at [337, 561] on select "**********" at bounding box center [588, 571] width 502 height 24
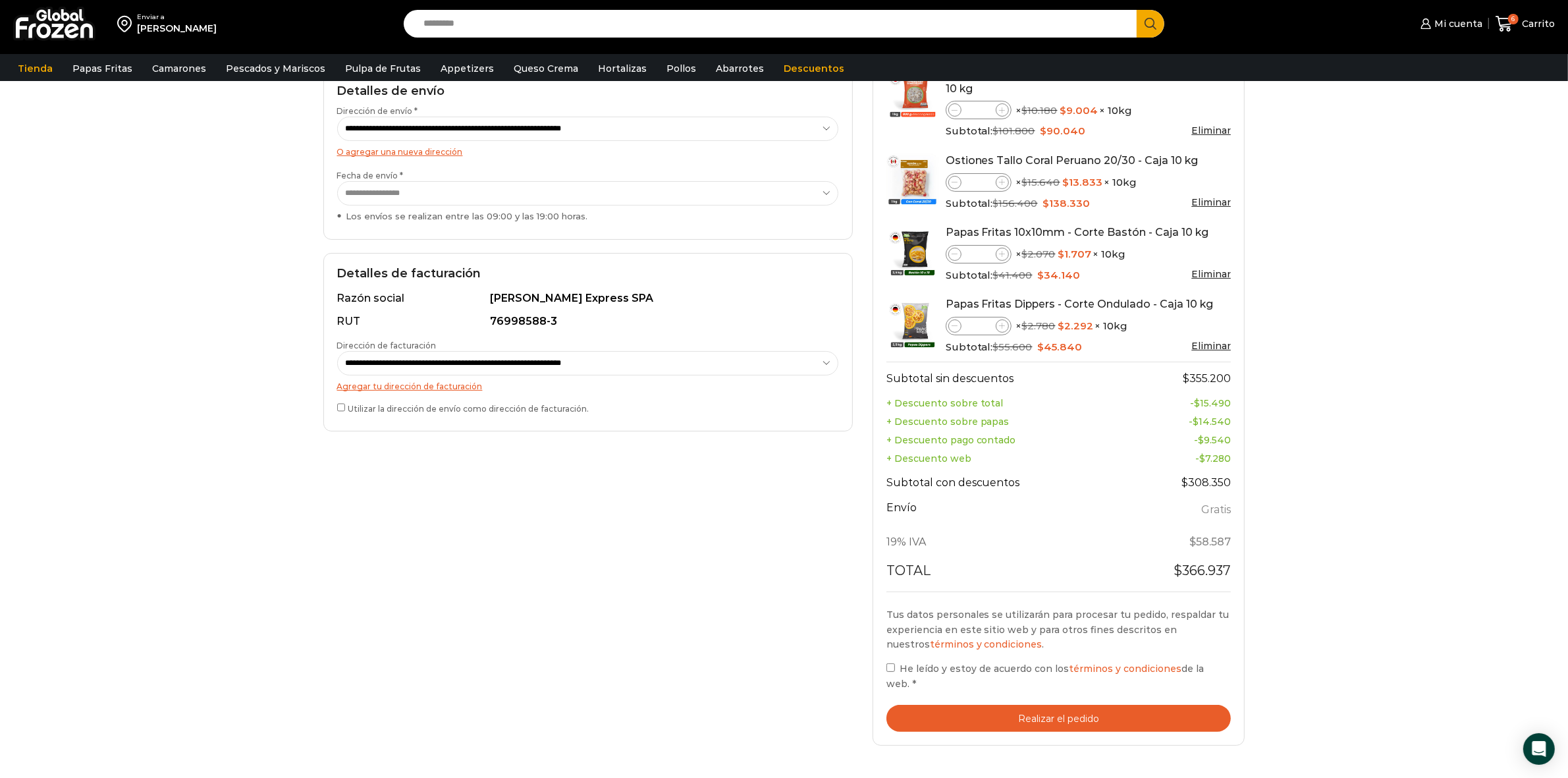
scroll to position [329, 0]
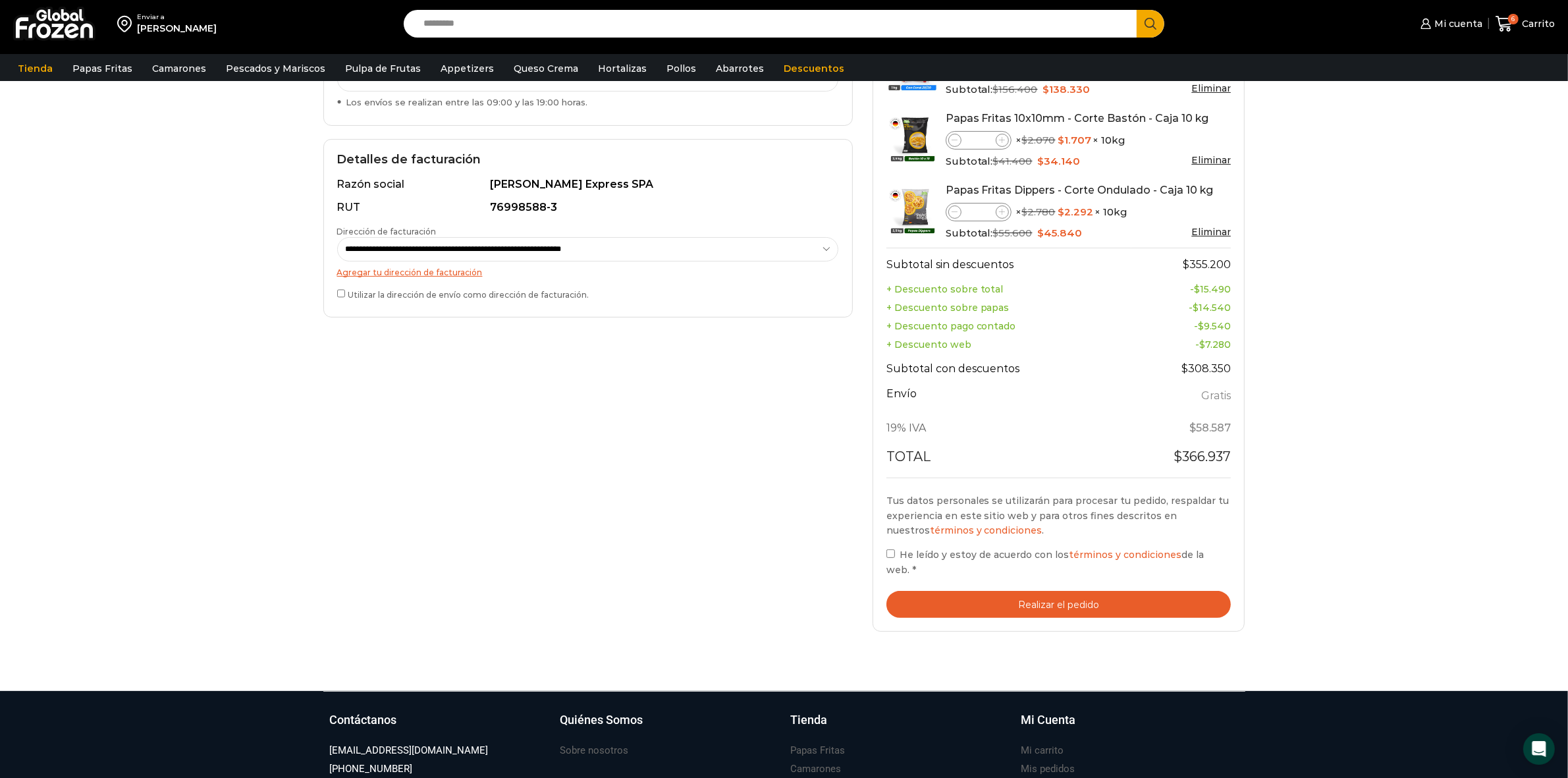
click at [947, 593] on button "Realizar el pedido" at bounding box center [1059, 604] width 345 height 27
